Goal: Information Seeking & Learning: Learn about a topic

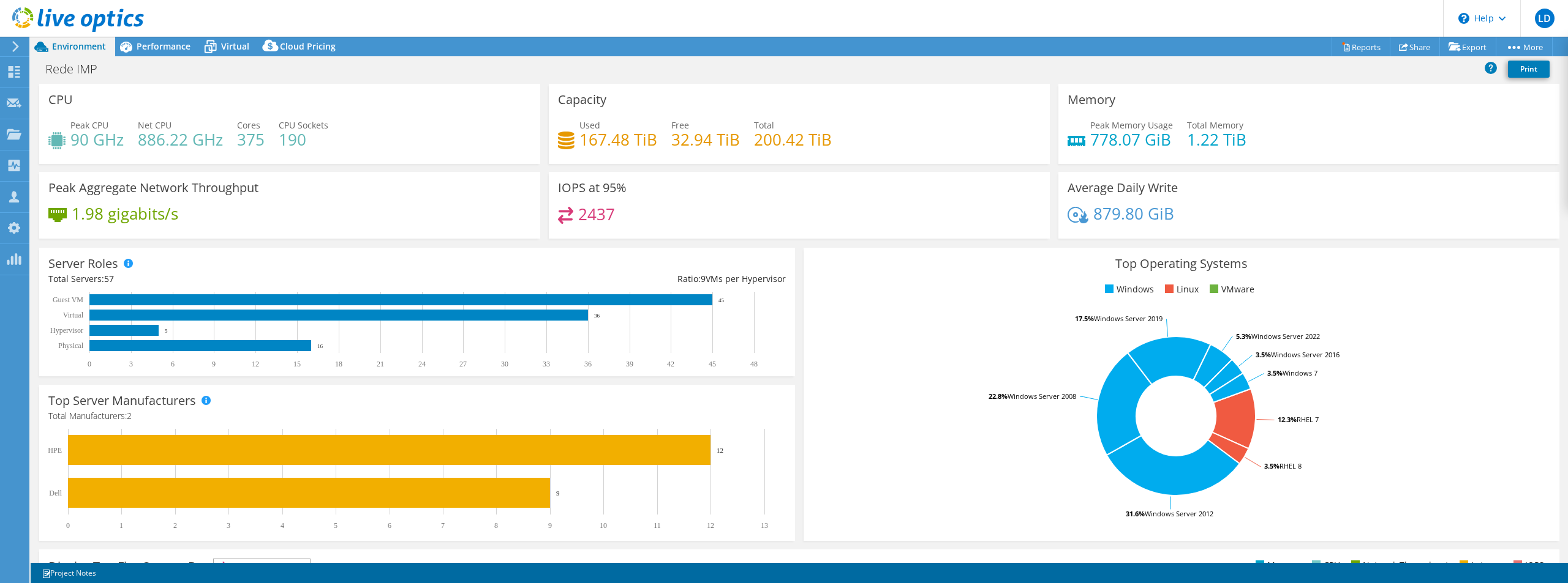
select select "USD"
click at [170, 46] on span "Performance" at bounding box center [163, 46] width 54 height 12
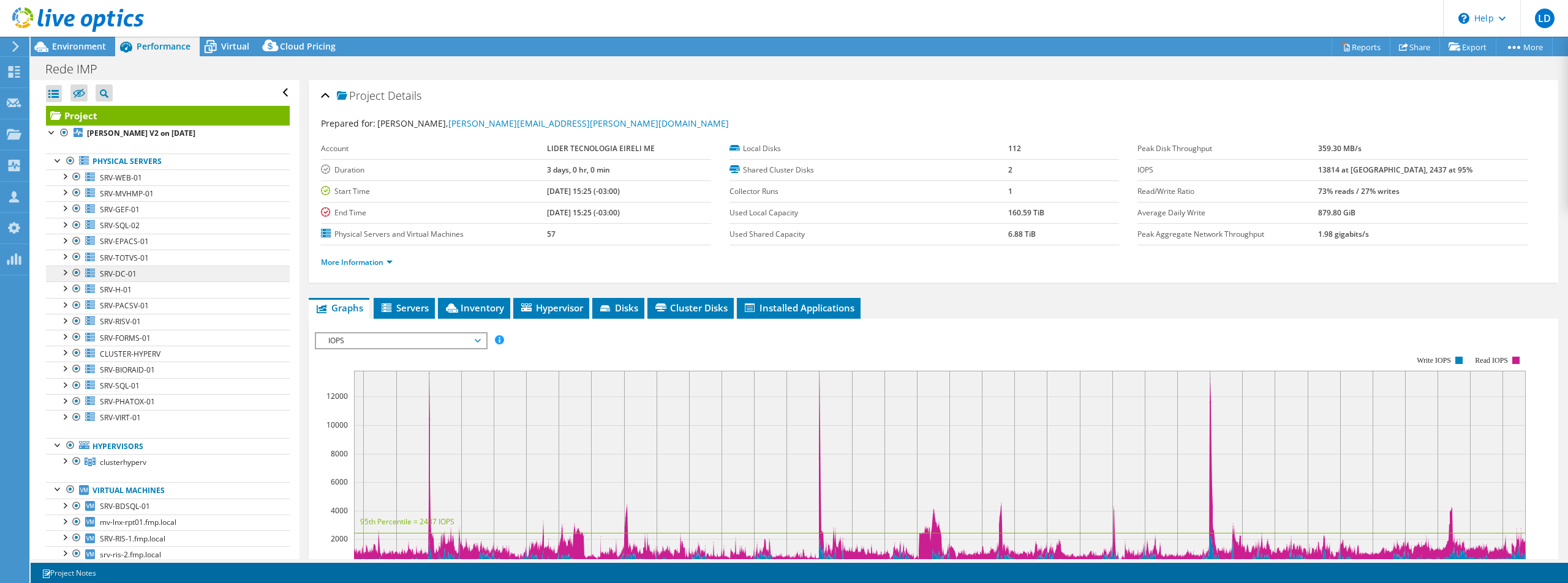
scroll to position [184, 0]
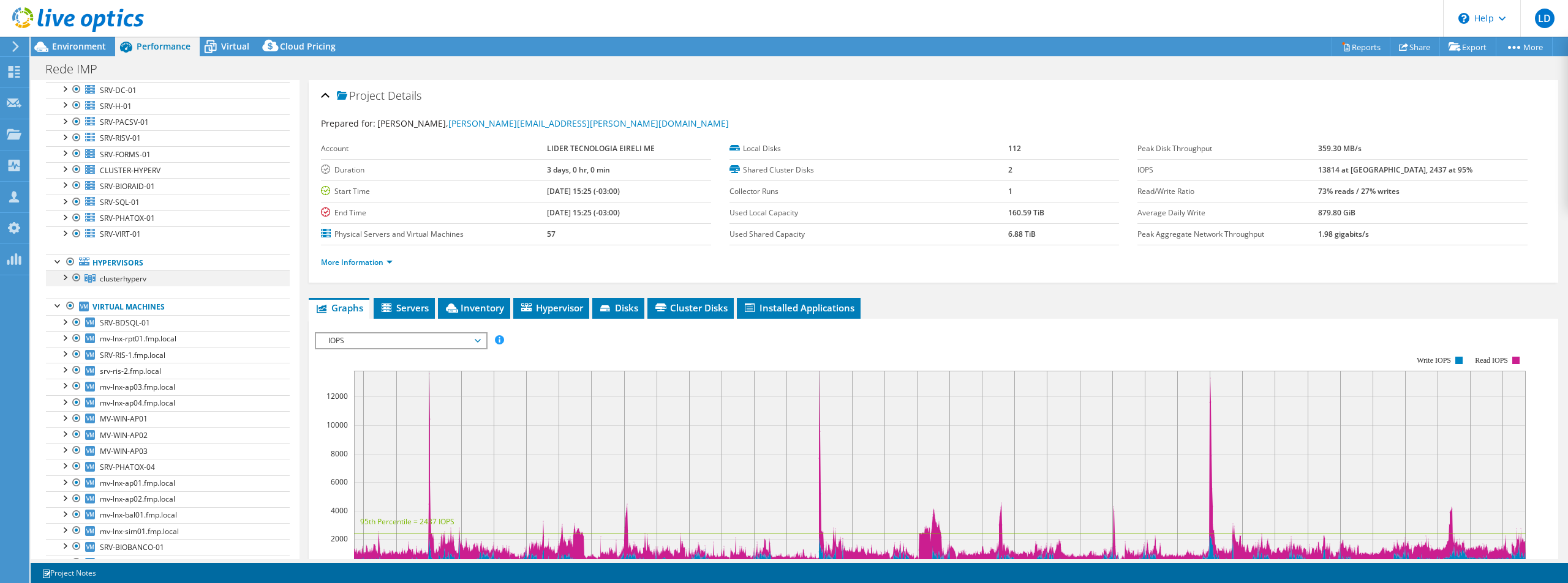
click at [69, 273] on div at bounding box center [65, 277] width 12 height 12
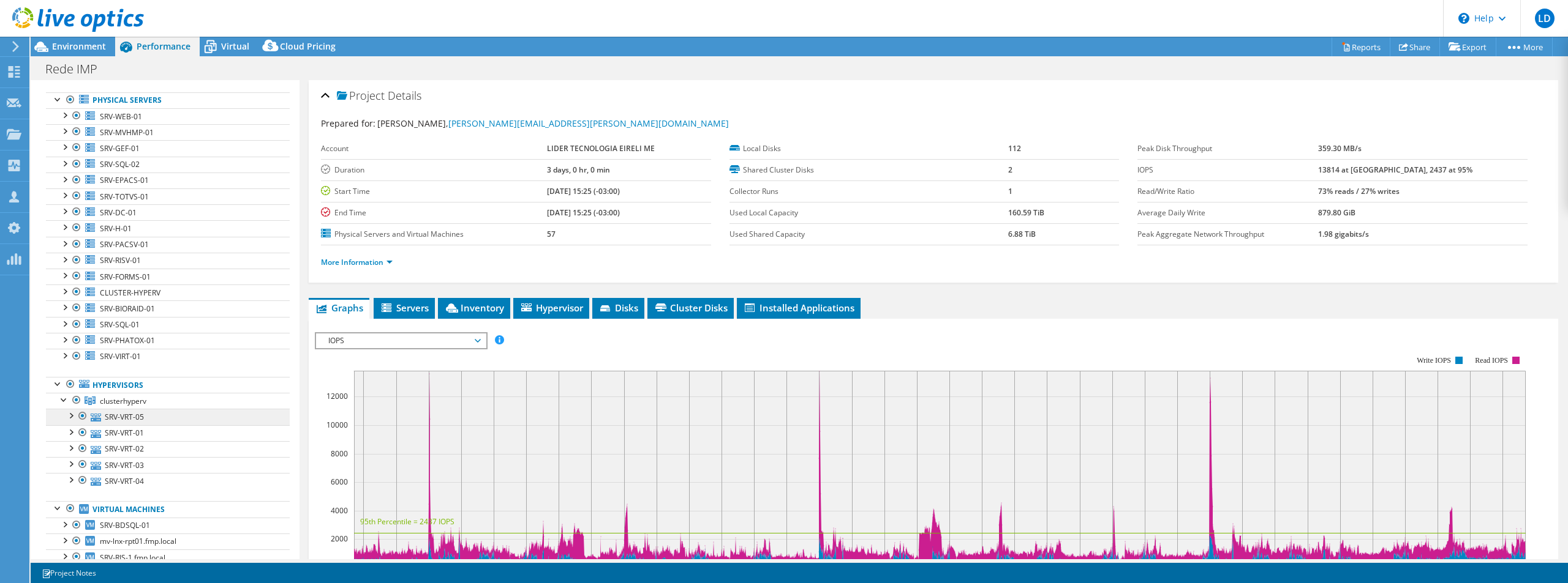
scroll to position [0, 0]
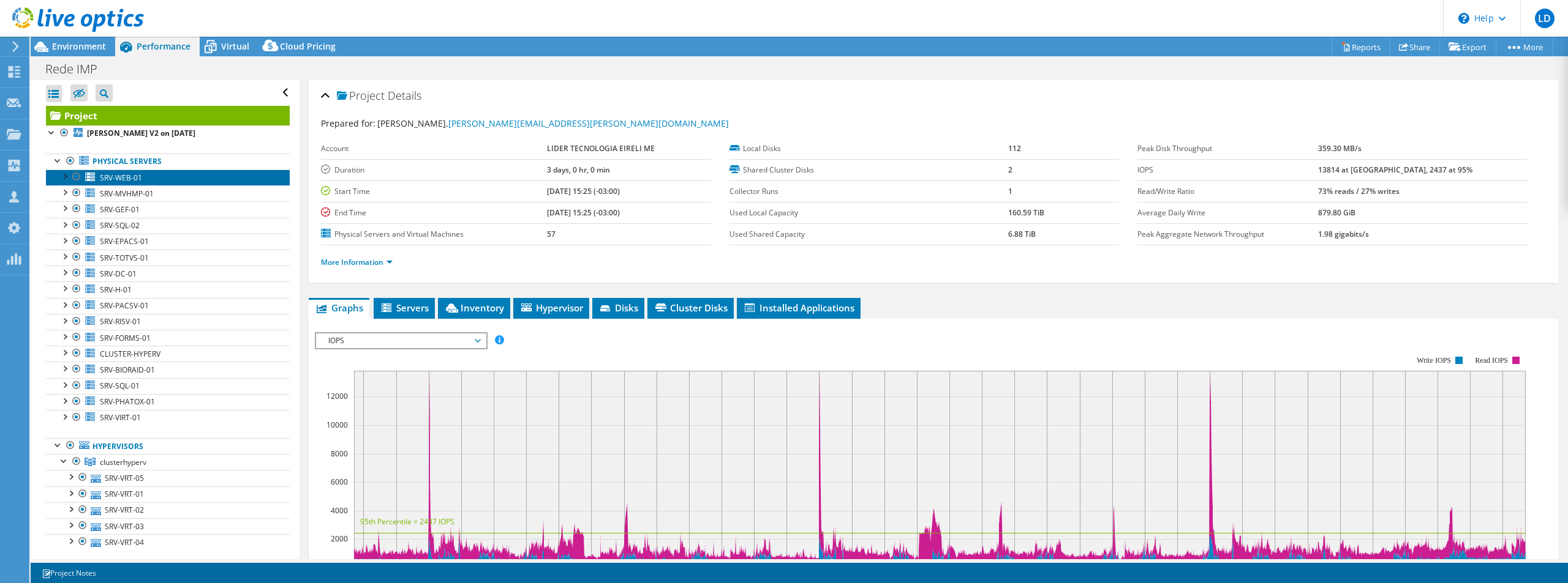
click at [130, 174] on span "SRV-WEB-01" at bounding box center [121, 177] width 42 height 10
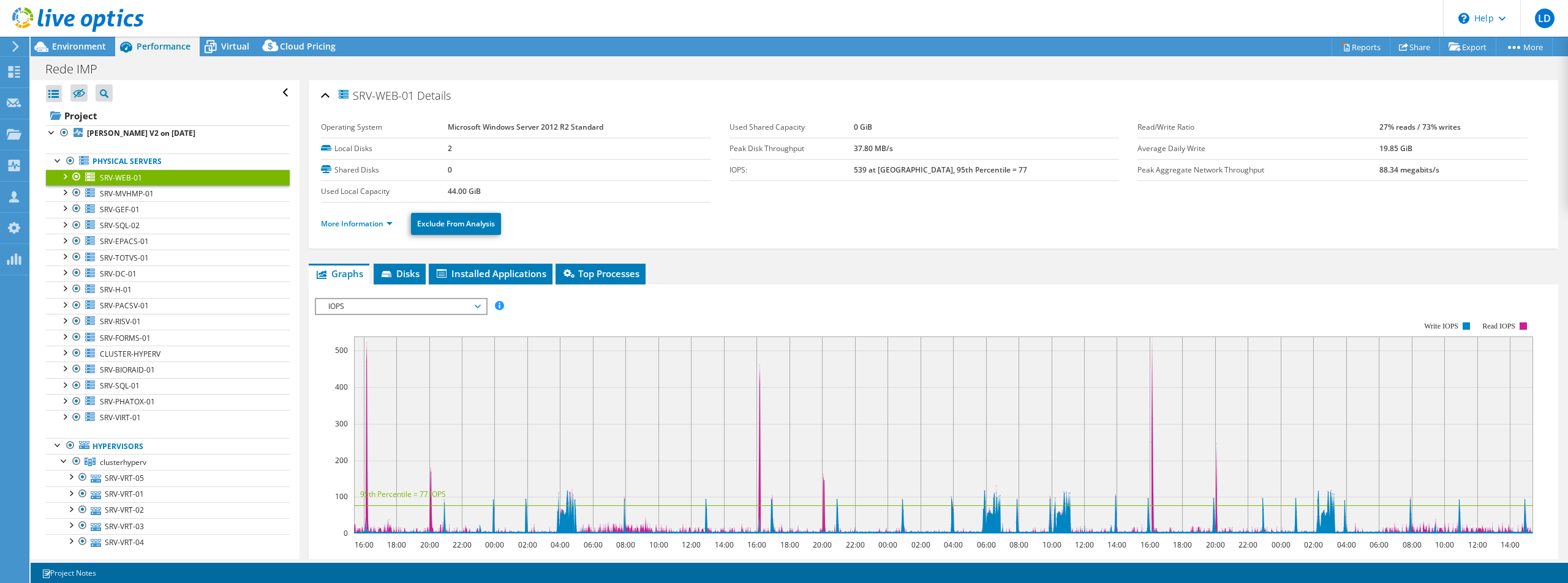
click at [390, 263] on div "SRV-WEB-01 Details Operating System Microsoft Windows Server 2012 R2 Standard L…" at bounding box center [933, 440] width 1268 height 721
click at [388, 223] on link "More Information" at bounding box center [357, 223] width 72 height 10
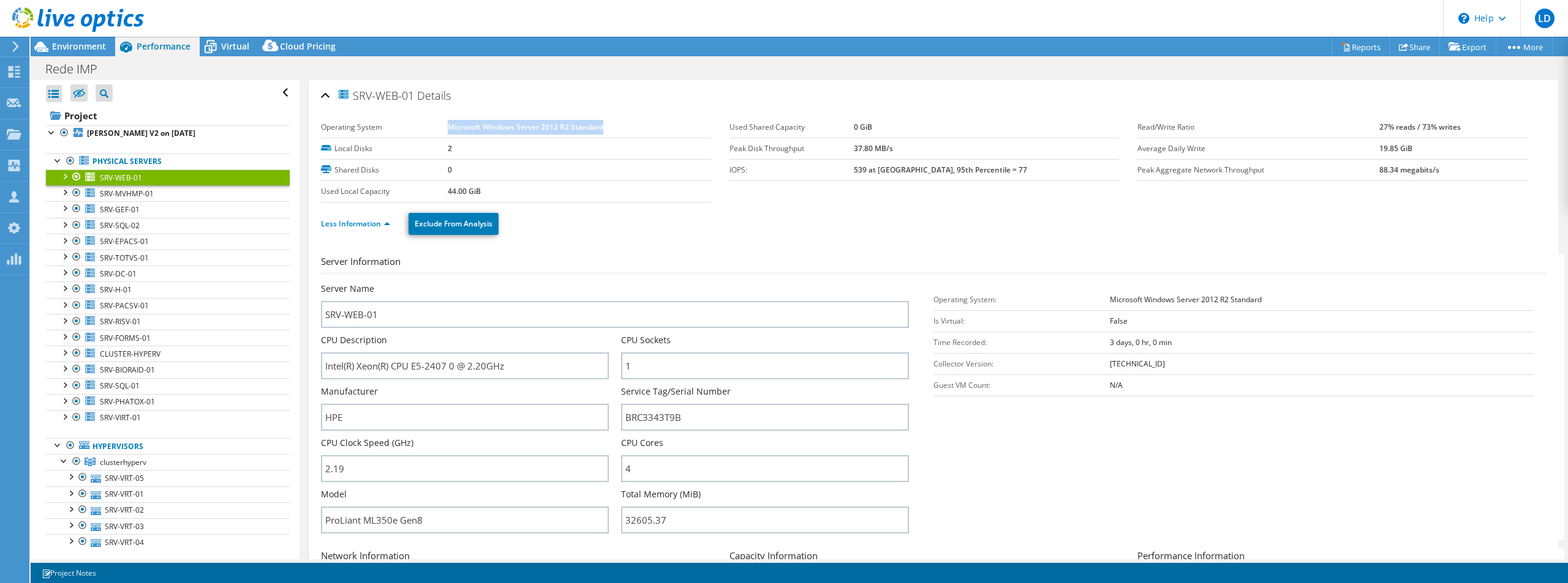
drag, startPoint x: 446, startPoint y: 124, endPoint x: 622, endPoint y: 127, distance: 176.0
click at [622, 127] on td "Microsoft Windows Server 2012 R2 Standard" at bounding box center [579, 128] width 263 height 22
click at [84, 45] on span "Environment" at bounding box center [79, 46] width 54 height 12
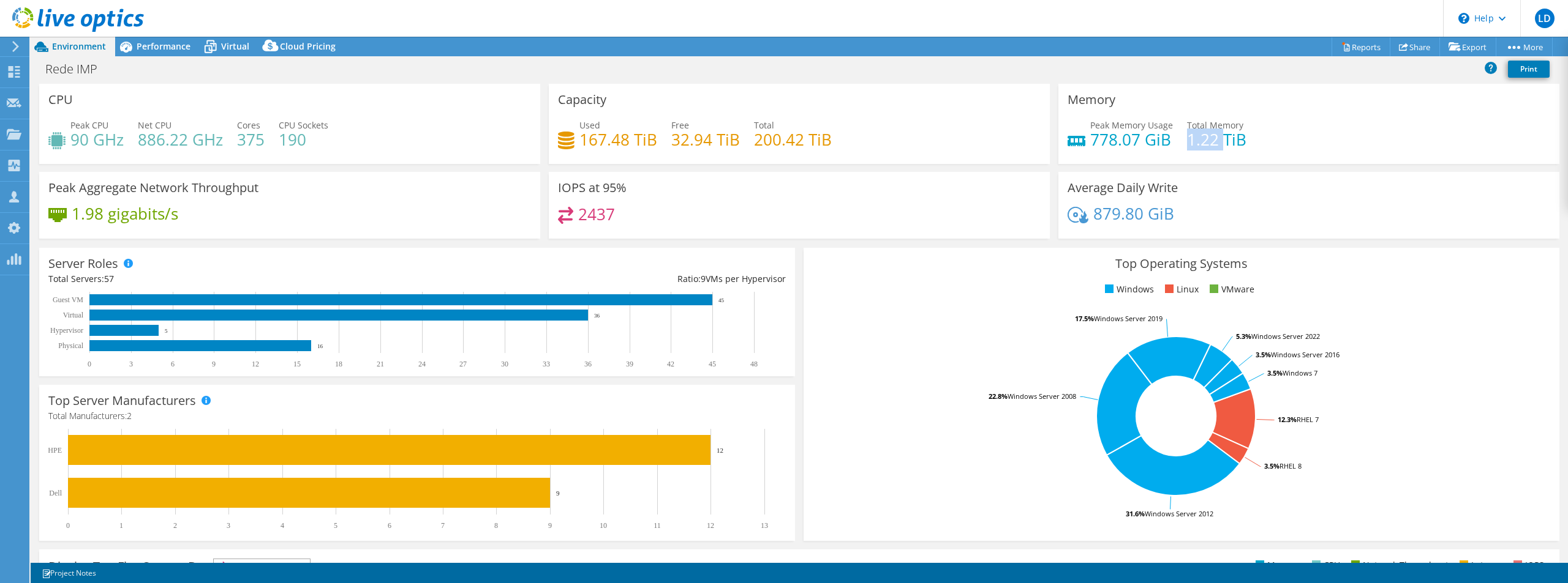
drag, startPoint x: 1183, startPoint y: 143, endPoint x: 1217, endPoint y: 143, distance: 34.0
click at [1217, 143] on h4 "1.22 TiB" at bounding box center [1216, 140] width 59 height 14
click at [170, 45] on span "Performance" at bounding box center [163, 46] width 54 height 12
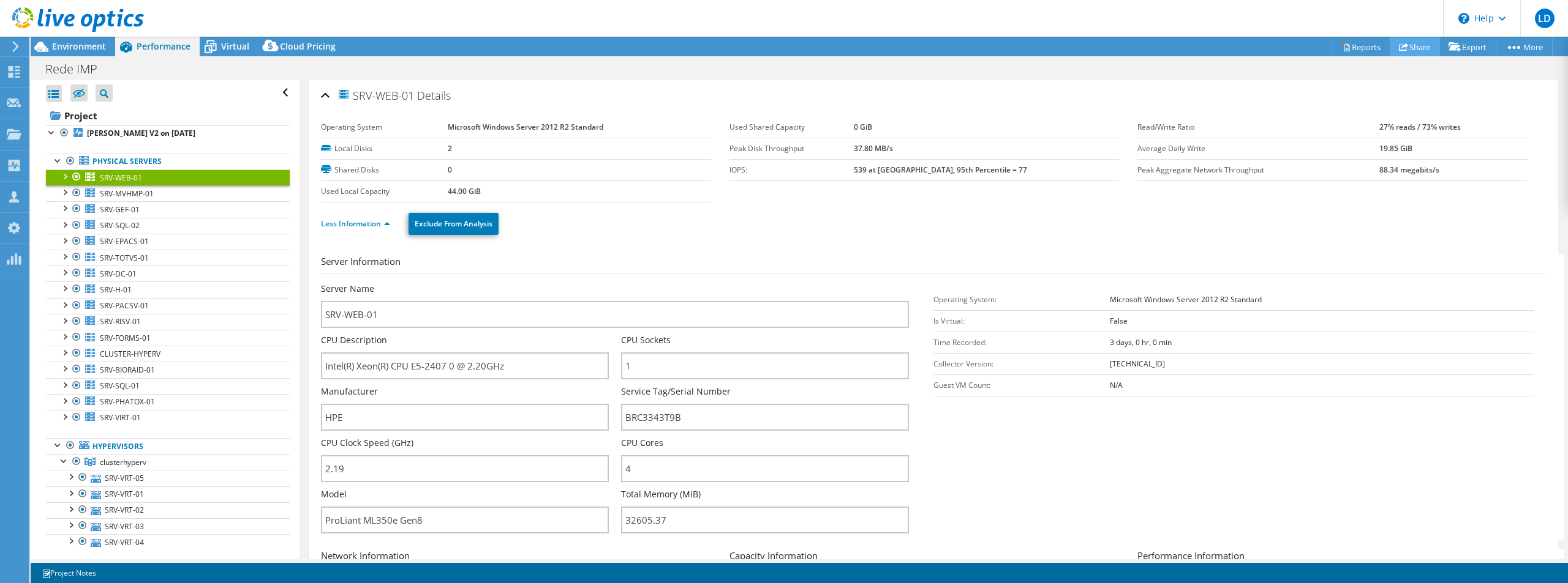
click at [1408, 50] on link "Share" at bounding box center [1415, 47] width 50 height 19
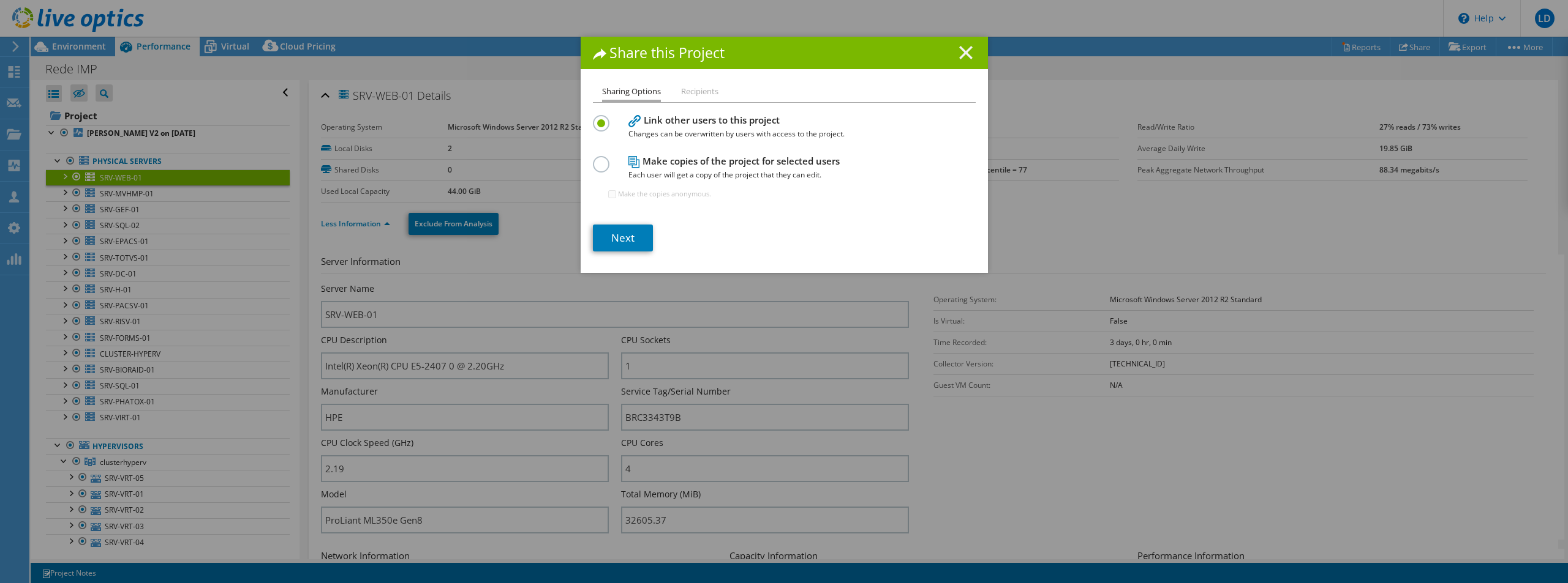
click at [960, 49] on line at bounding box center [966, 53] width 12 height 12
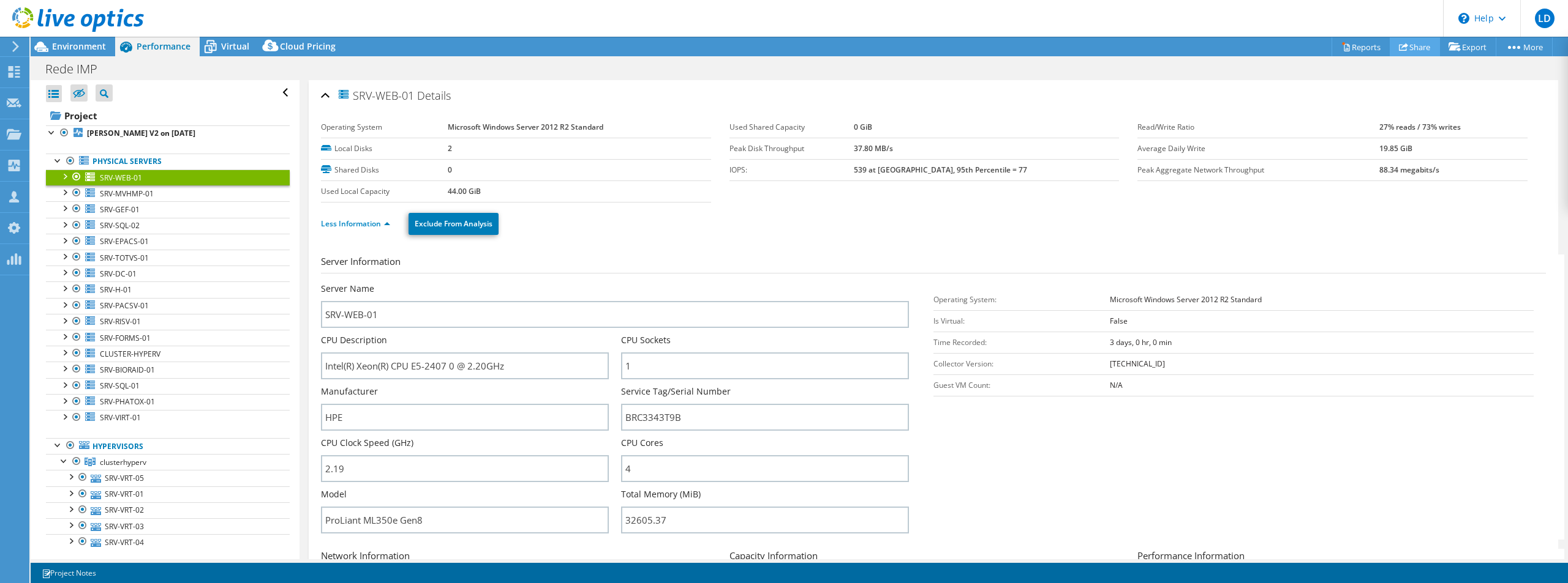
click at [1414, 52] on link "Share" at bounding box center [1415, 47] width 50 height 19
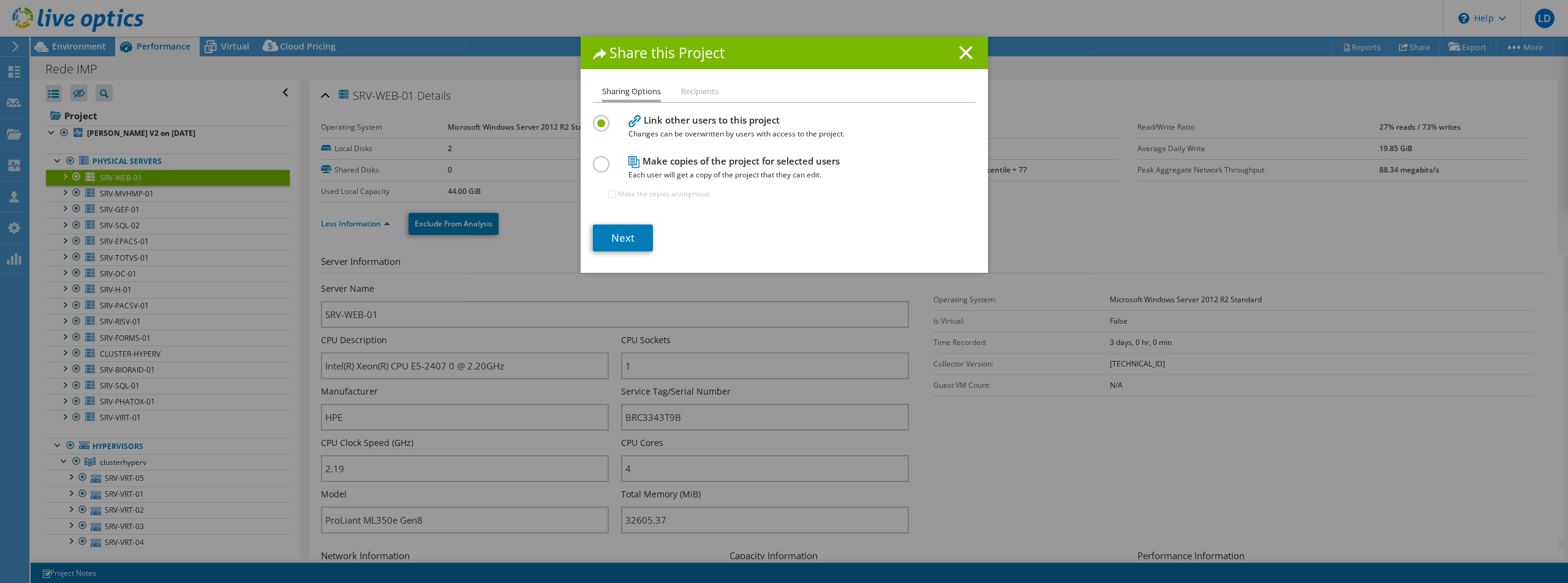
click at [593, 159] on label at bounding box center [604, 157] width 22 height 3
click at [0, 0] on input "radio" at bounding box center [0, 0] width 0 height 0
click at [702, 92] on li "Recipients" at bounding box center [699, 92] width 37 height 16
click at [966, 48] on line at bounding box center [966, 53] width 12 height 12
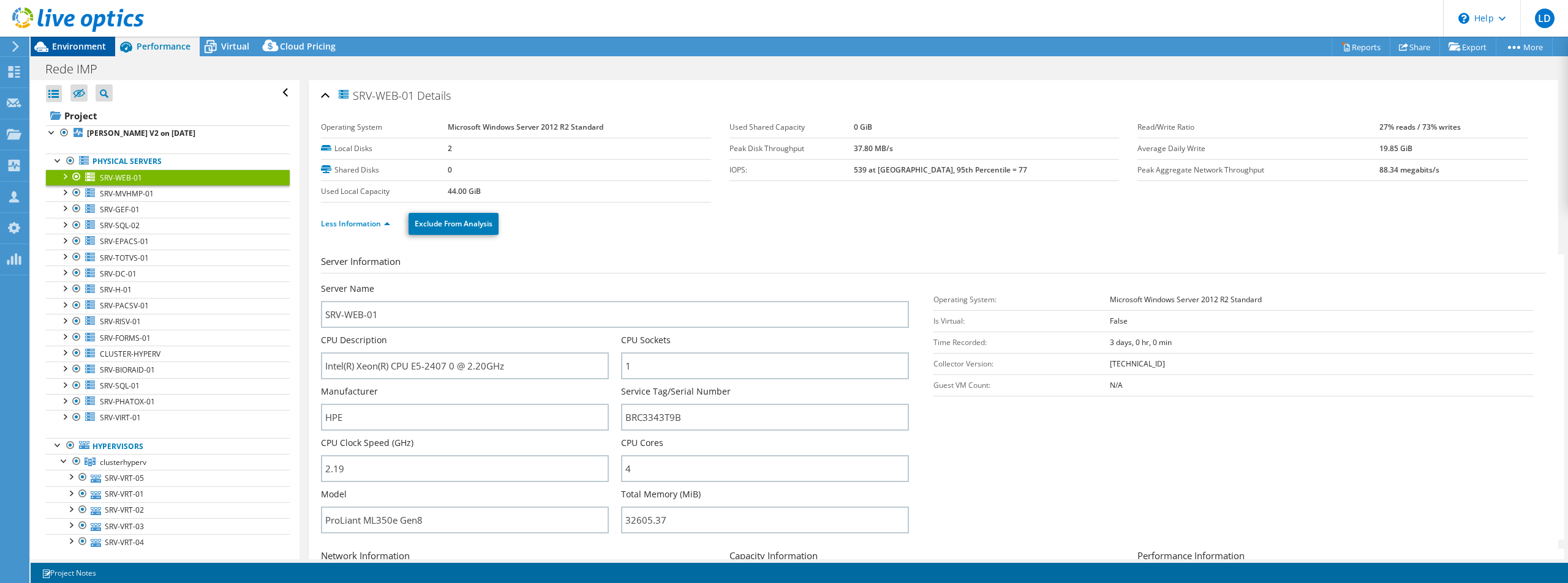
click at [96, 48] on span "Environment" at bounding box center [79, 46] width 54 height 12
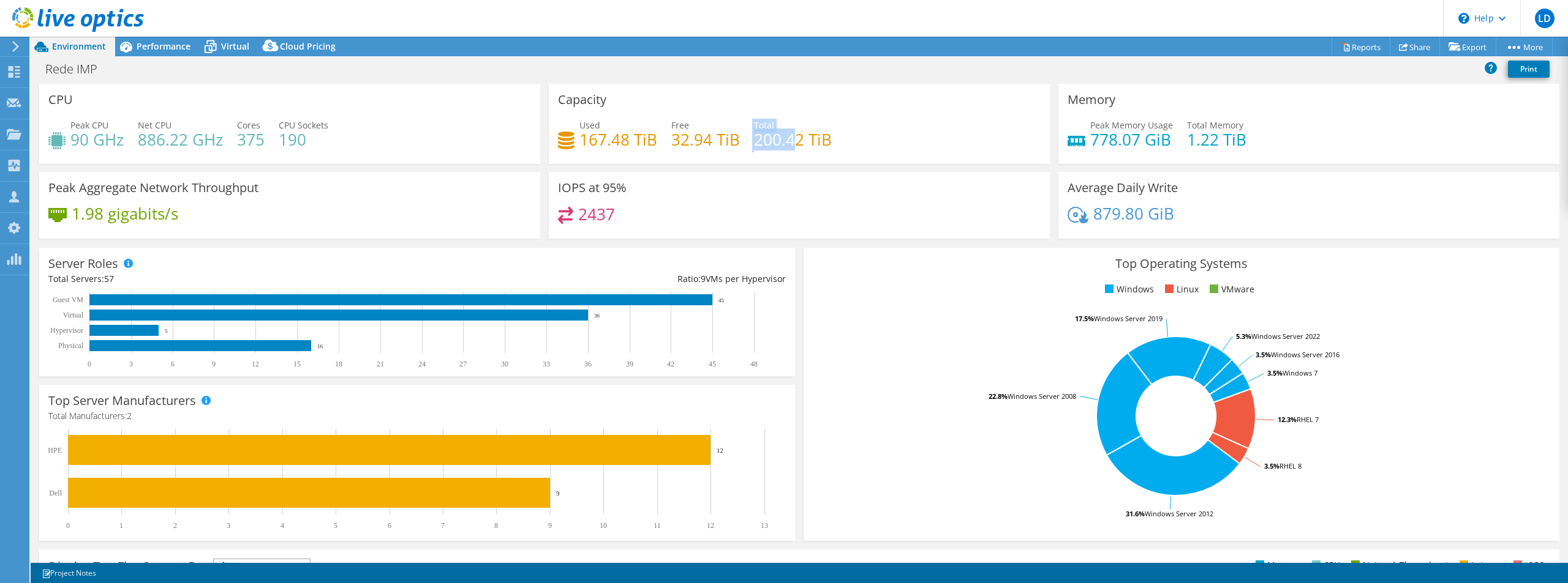
drag, startPoint x: 749, startPoint y: 140, endPoint x: 792, endPoint y: 140, distance: 43.0
click at [792, 140] on div "Used 167.48 TiB Free 32.94 TiB Total 200.42 TiB" at bounding box center [799, 138] width 483 height 40
click at [799, 147] on h4 "200.42 TiB" at bounding box center [792, 140] width 78 height 14
drag, startPoint x: 755, startPoint y: 139, endPoint x: 782, endPoint y: 137, distance: 27.1
click at [782, 137] on h4 "200.42 TiB" at bounding box center [792, 140] width 78 height 14
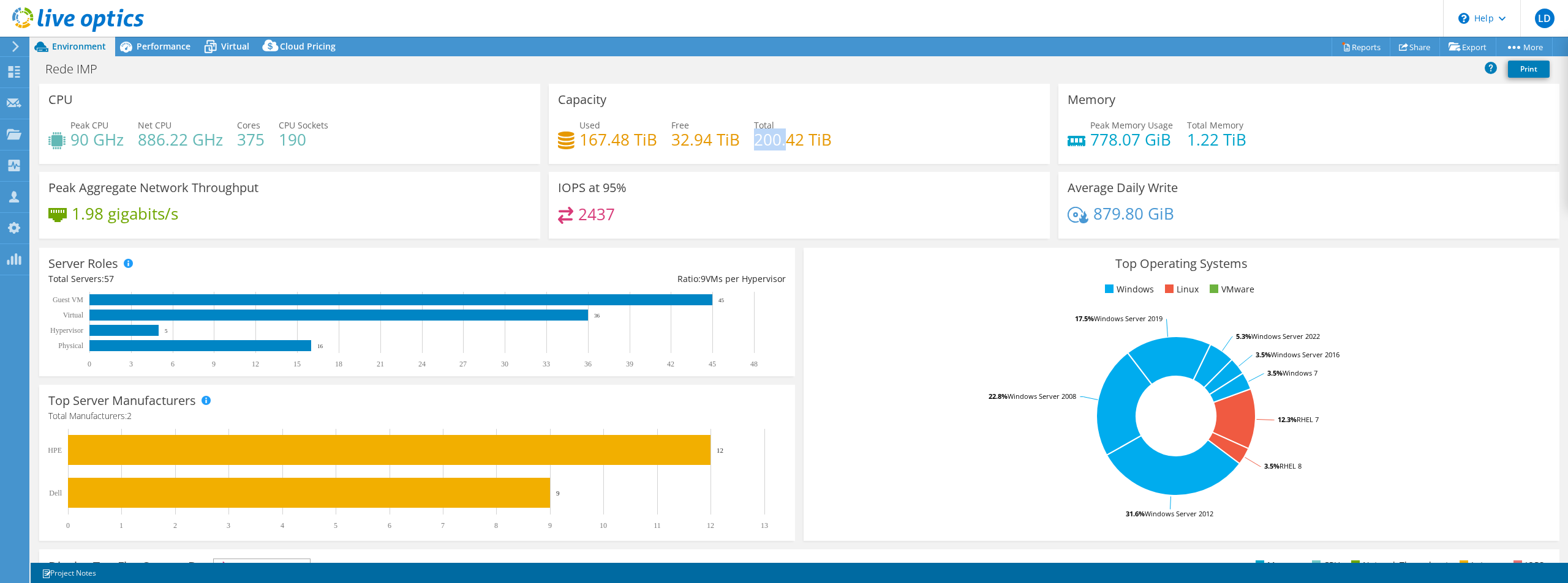
click at [782, 137] on h4 "200.42 TiB" at bounding box center [792, 140] width 78 height 14
drag, startPoint x: 763, startPoint y: 141, endPoint x: 804, endPoint y: 140, distance: 41.0
click at [804, 140] on h4 "200.42 TiB" at bounding box center [792, 140] width 78 height 14
click at [723, 196] on div "IOPS at 95% 2437" at bounding box center [799, 205] width 501 height 67
click at [164, 47] on span "Performance" at bounding box center [163, 46] width 54 height 12
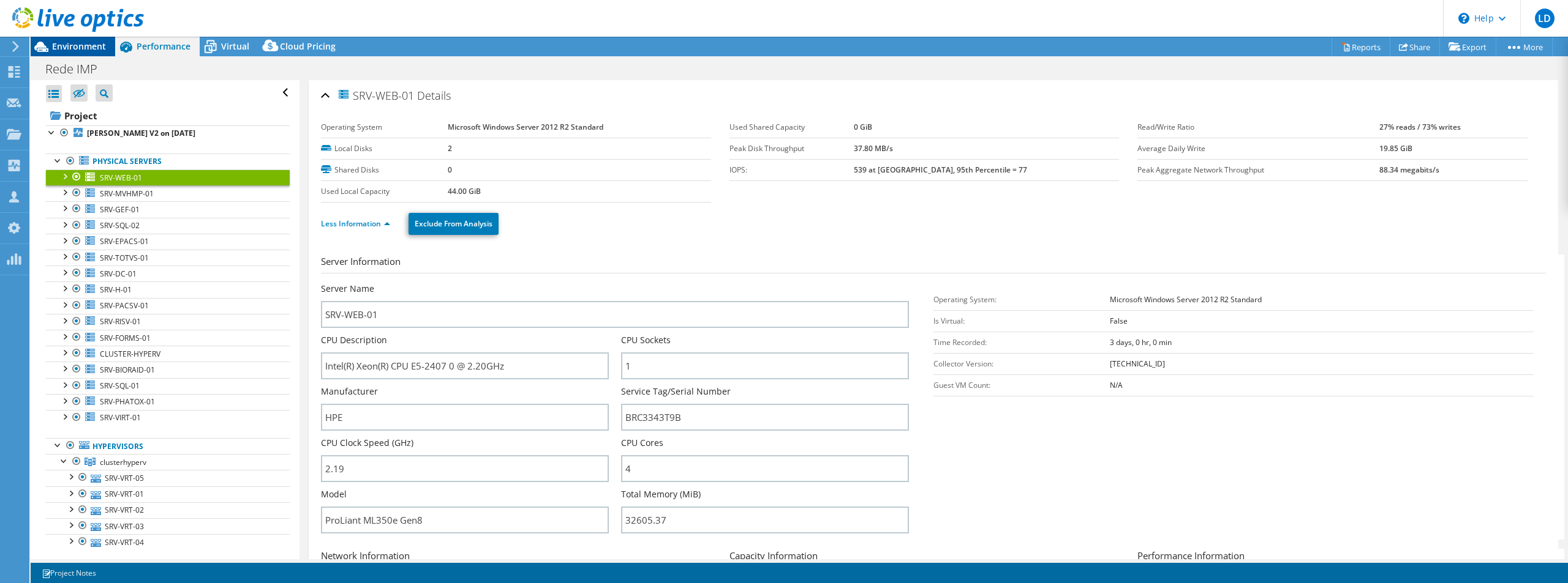
click at [98, 42] on span "Environment" at bounding box center [79, 46] width 54 height 12
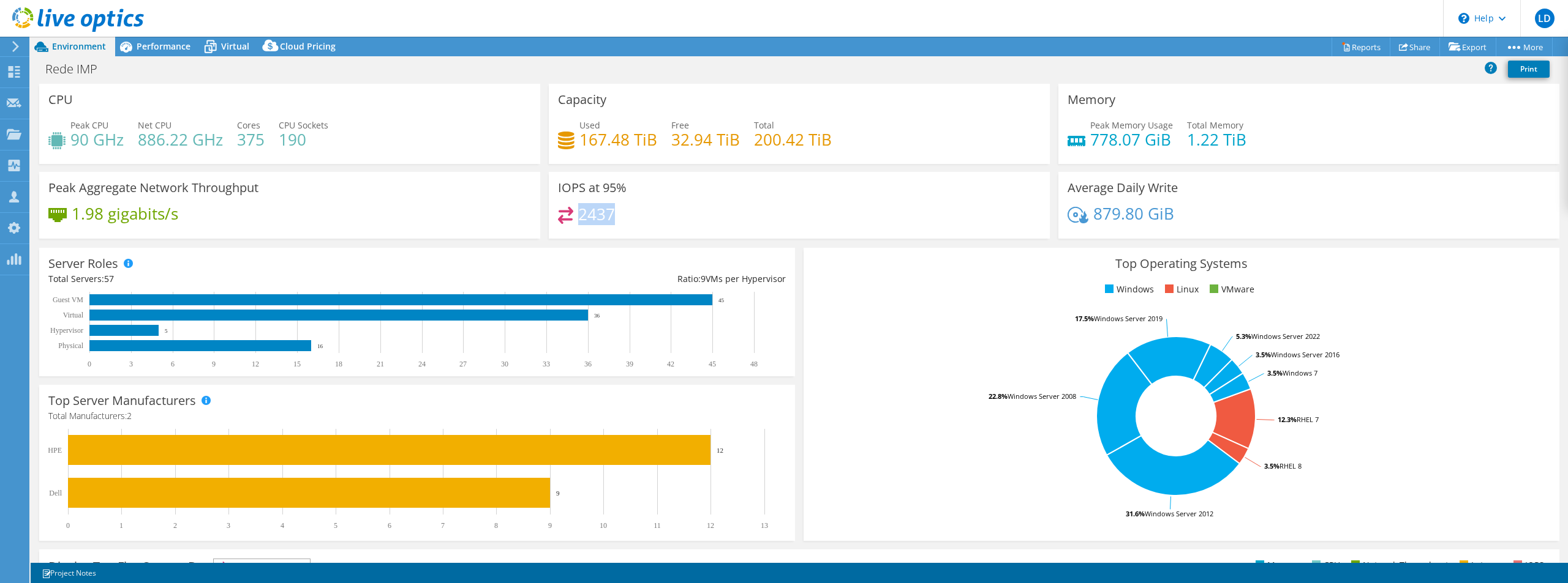
drag, startPoint x: 575, startPoint y: 213, endPoint x: 615, endPoint y: 216, distance: 40.1
click at [615, 216] on div "2437" at bounding box center [799, 220] width 483 height 26
click at [651, 211] on div "2437" at bounding box center [799, 220] width 483 height 26
drag, startPoint x: 577, startPoint y: 210, endPoint x: 617, endPoint y: 215, distance: 40.3
click at [617, 215] on div "2437" at bounding box center [799, 220] width 483 height 26
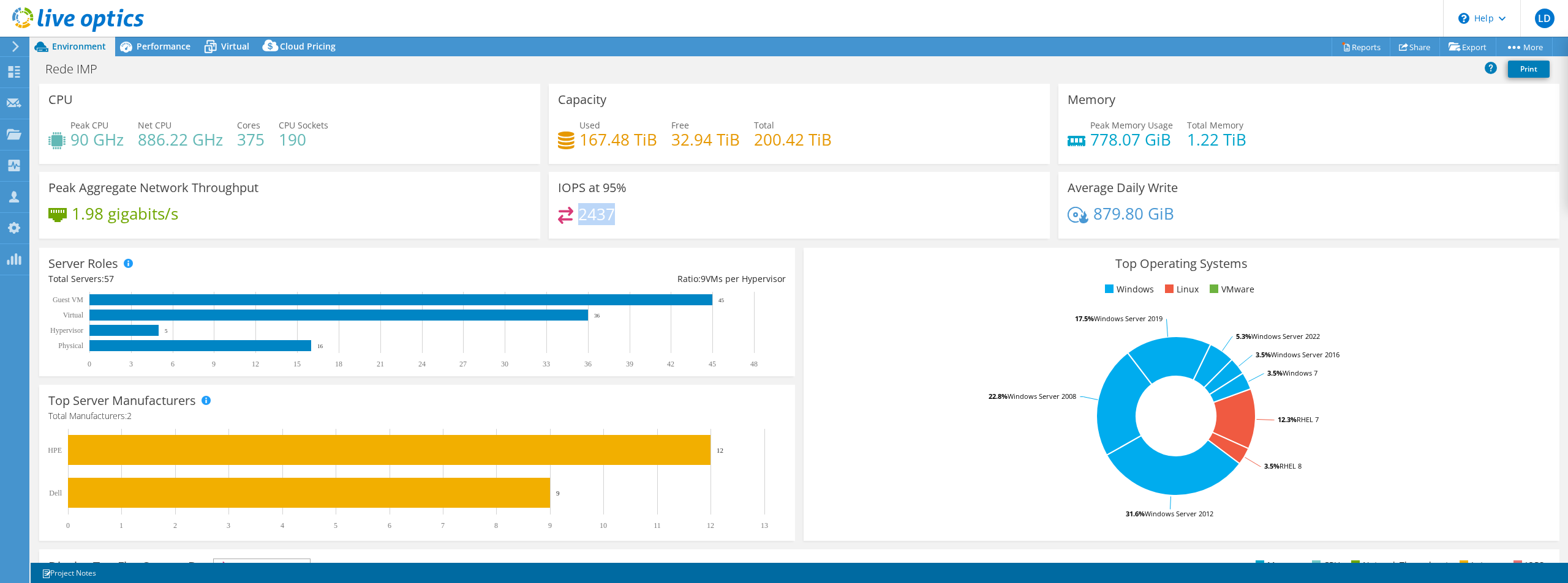
click at [619, 210] on div "2437" at bounding box center [799, 220] width 483 height 26
drag, startPoint x: 573, startPoint y: 209, endPoint x: 617, endPoint y: 218, distance: 44.9
click at [617, 218] on div "2437" at bounding box center [799, 220] width 483 height 26
drag, startPoint x: 555, startPoint y: 186, endPoint x: 649, endPoint y: 186, distance: 94.0
click at [649, 186] on div "IOPS at 95% 2437" at bounding box center [799, 205] width 501 height 67
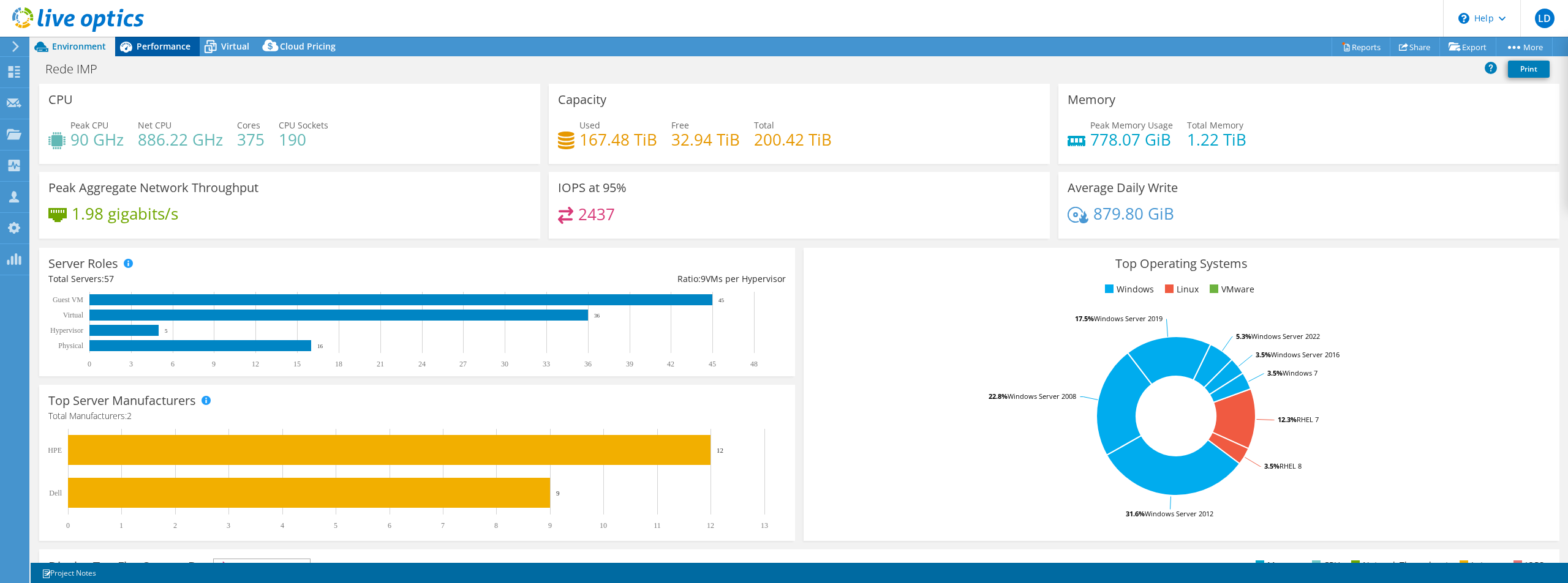
click at [147, 45] on span "Performance" at bounding box center [163, 46] width 54 height 12
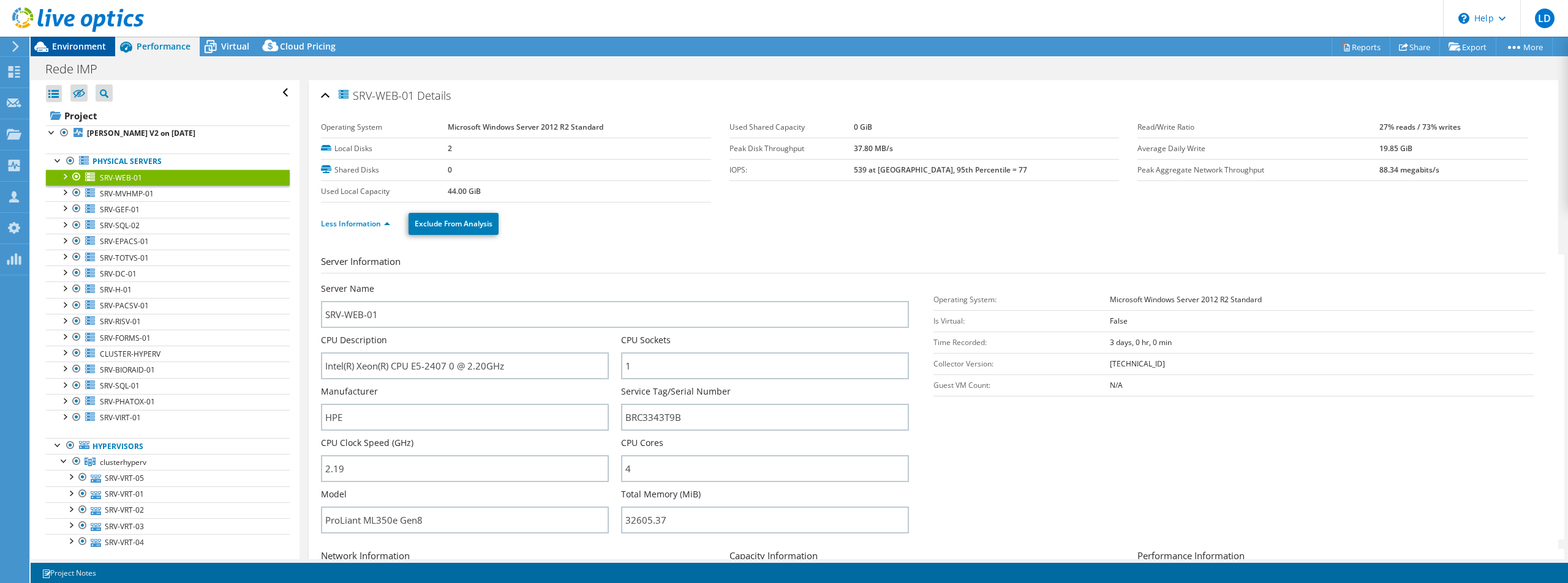
click at [56, 41] on span "Environment" at bounding box center [79, 46] width 54 height 12
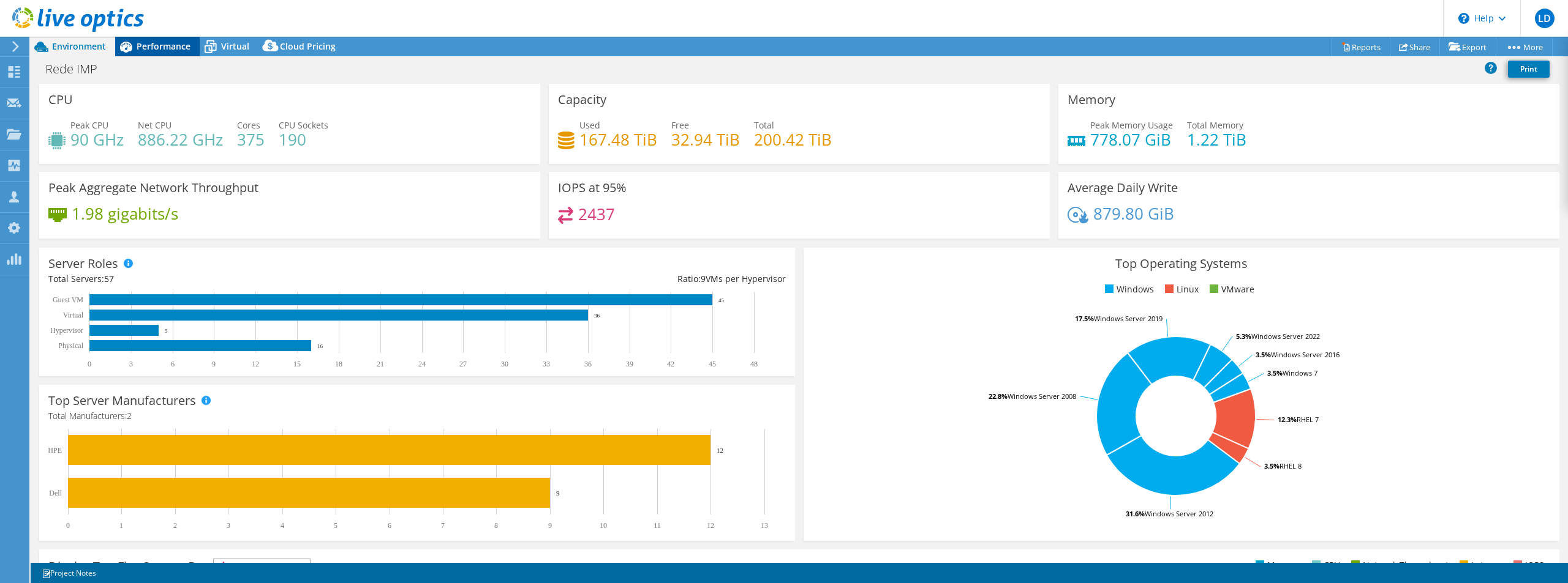
click at [147, 43] on span "Performance" at bounding box center [163, 46] width 54 height 12
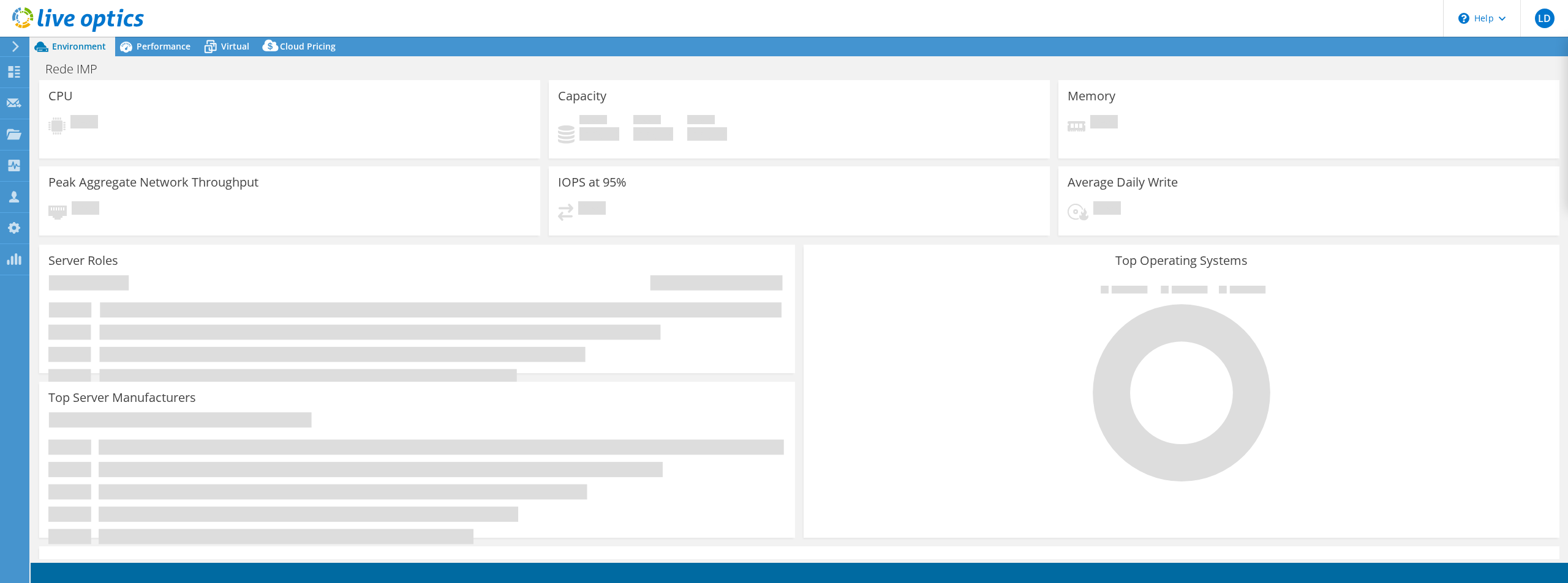
select select "USD"
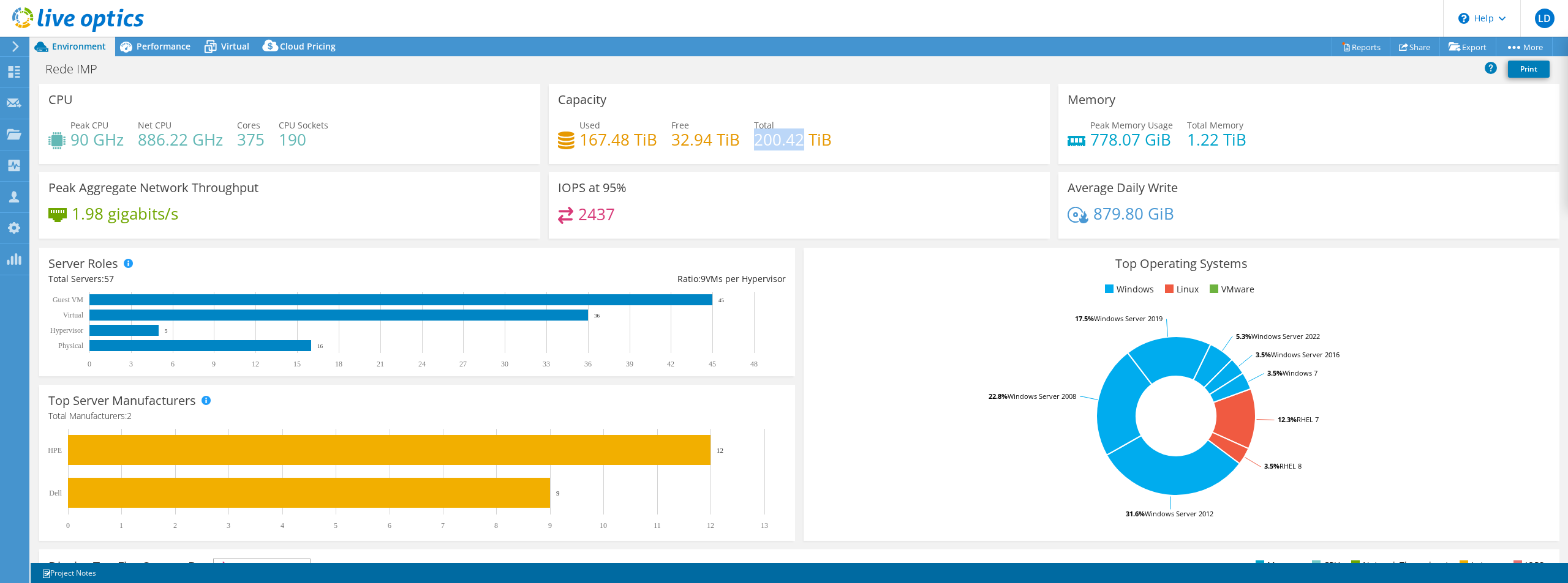
drag, startPoint x: 752, startPoint y: 138, endPoint x: 801, endPoint y: 138, distance: 49.0
click at [801, 138] on h4 "200.42 TiB" at bounding box center [792, 140] width 78 height 14
click at [887, 130] on div "Used 167.48 TiB Free 32.94 TiB Total 200.42 TiB" at bounding box center [799, 138] width 483 height 40
drag, startPoint x: 752, startPoint y: 139, endPoint x: 800, endPoint y: 137, distance: 48.0
click at [800, 137] on h4 "200.42 TiB" at bounding box center [792, 140] width 78 height 14
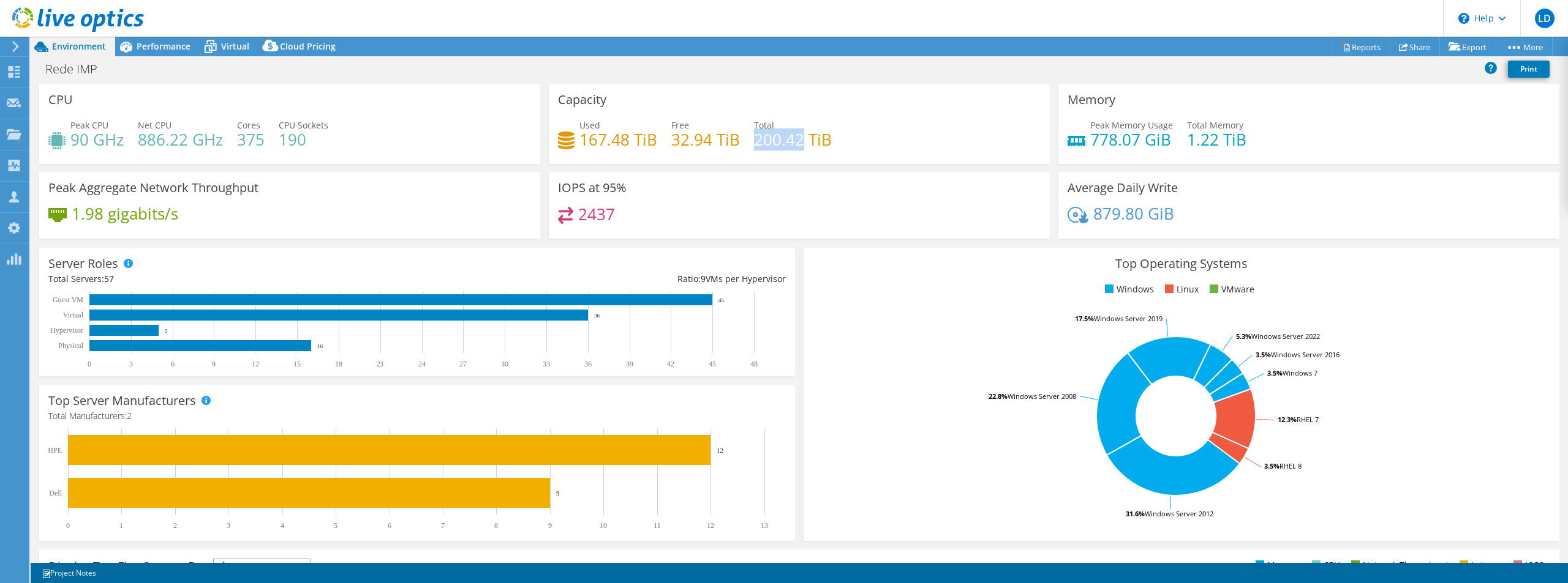
click at [800, 137] on h4 "200.42 TiB" at bounding box center [792, 140] width 78 height 14
drag, startPoint x: 752, startPoint y: 138, endPoint x: 778, endPoint y: 138, distance: 26.0
click at [778, 138] on h4 "200.42 TiB" at bounding box center [792, 140] width 78 height 14
drag, startPoint x: 752, startPoint y: 138, endPoint x: 800, endPoint y: 138, distance: 48.0
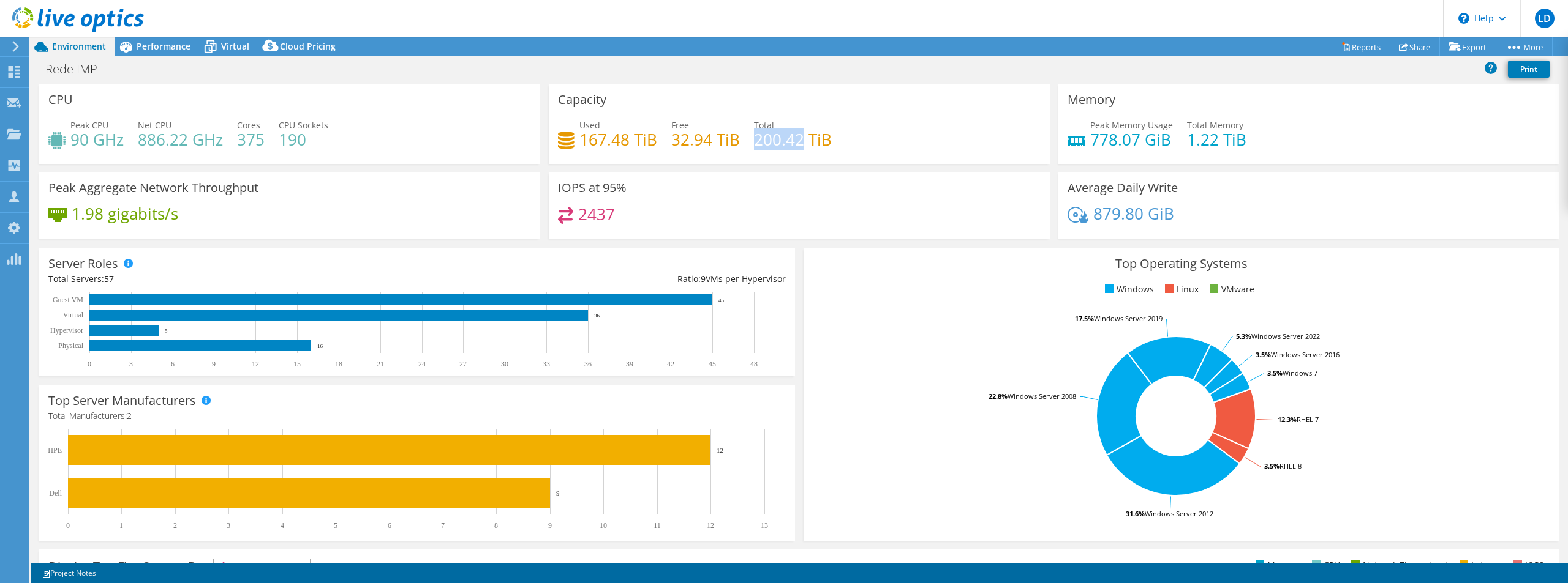
click at [800, 138] on h4 "200.42 TiB" at bounding box center [792, 140] width 78 height 14
drag, startPoint x: 580, startPoint y: 137, endPoint x: 649, endPoint y: 145, distance: 69.5
click at [649, 145] on h4 "167.48 TiB" at bounding box center [618, 140] width 78 height 14
click at [604, 140] on h4 "167.48 TiB" at bounding box center [618, 140] width 78 height 14
